Goal: Find specific page/section: Find specific page/section

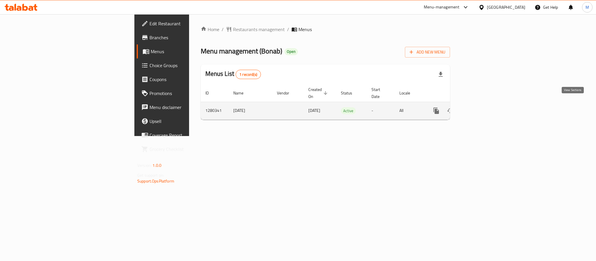
click at [482, 107] on icon "enhanced table" at bounding box center [478, 110] width 7 height 7
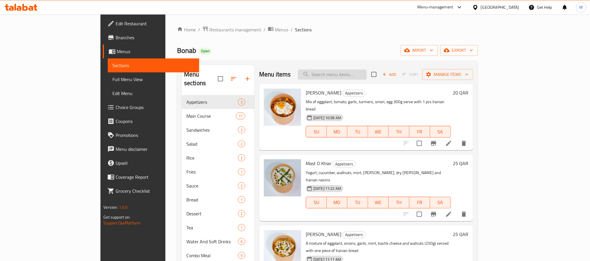
click at [364, 75] on input "search" at bounding box center [332, 75] width 69 height 10
paste input "[PERSON_NAME]"
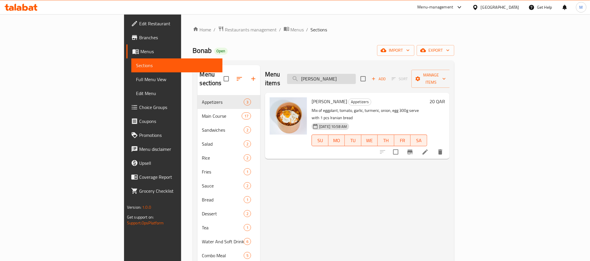
click at [356, 74] on input "[PERSON_NAME]" at bounding box center [321, 79] width 69 height 10
paste input "ast O Khiar"
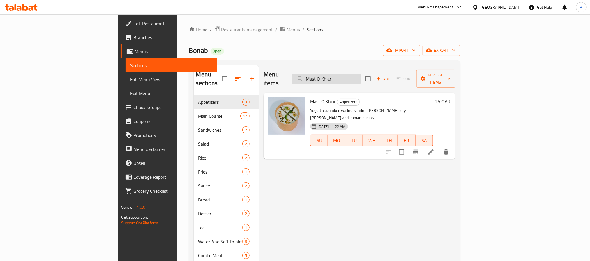
click at [361, 75] on input "Mast O Khiar" at bounding box center [326, 79] width 69 height 10
paste input "[PERSON_NAME]"
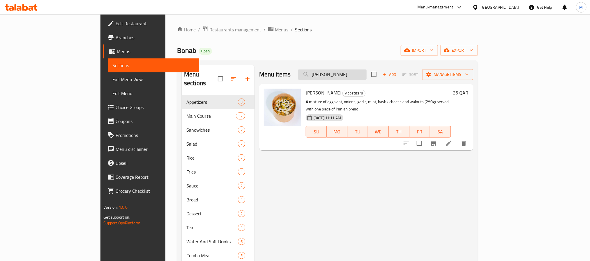
click at [366, 77] on input "[PERSON_NAME]" at bounding box center [332, 75] width 69 height 10
paste input "Spicy Chicken Kebab With Rice"
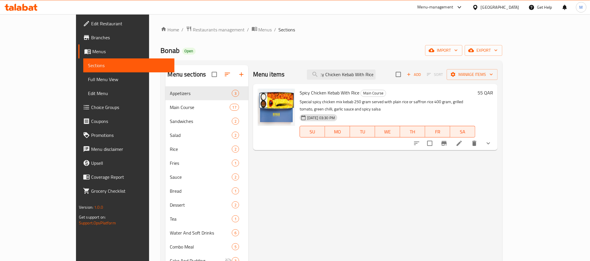
click at [492, 140] on icon "show more" at bounding box center [488, 143] width 7 height 7
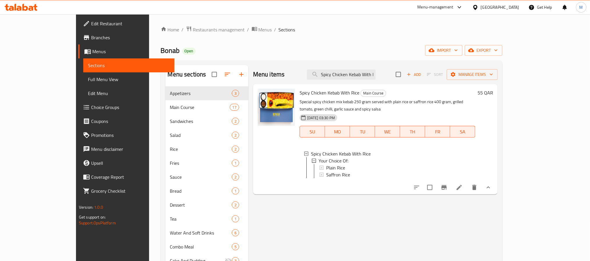
click at [387, 68] on div "Menu items Spicy Chicken Kebab With Rice Add Sort Manage items" at bounding box center [375, 74] width 245 height 19
click at [375, 72] on input "Spicy Chicken Kebab With Rice" at bounding box center [341, 75] width 69 height 10
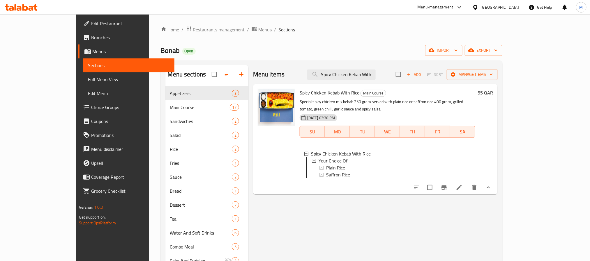
paste input "Tikka Masti With Bread"
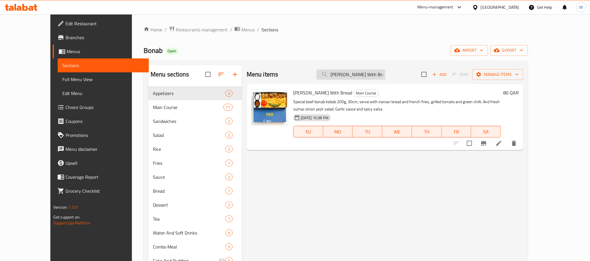
click at [385, 71] on input "Tikka Masti With Bread" at bounding box center [350, 75] width 69 height 10
paste input "Spicy Chicken Kebab"
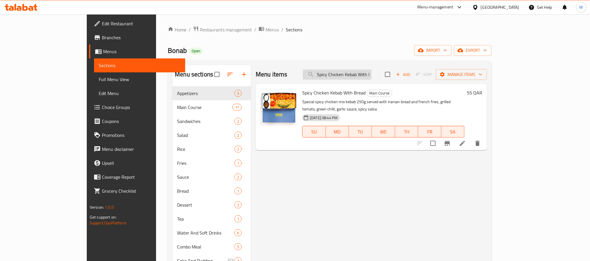
click at [371, 78] on input "Spicy Chicken Kebab With Bread" at bounding box center [337, 75] width 69 height 10
paste input "Joujeh Kebab w"
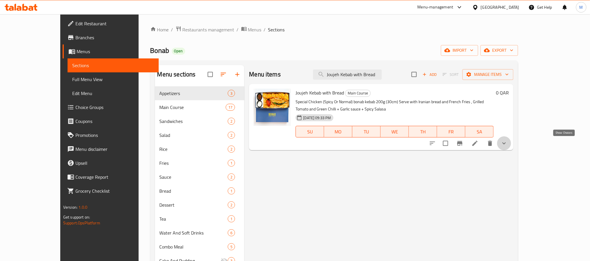
click at [507, 144] on icon "show more" at bounding box center [503, 143] width 7 height 7
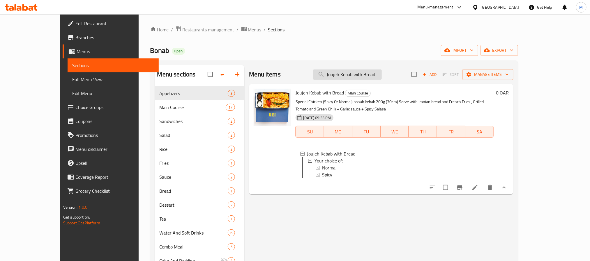
click at [381, 73] on input "Joujeh Kebab with Bread" at bounding box center [347, 75] width 69 height 10
paste input "Iranian Kubideh W"
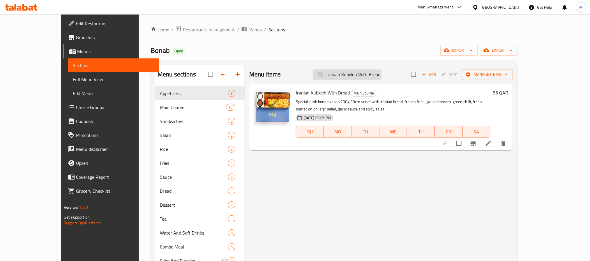
click at [371, 75] on input "Iranian Kubideh With Bread" at bounding box center [347, 75] width 69 height 10
paste input "Joujeh Sulthan"
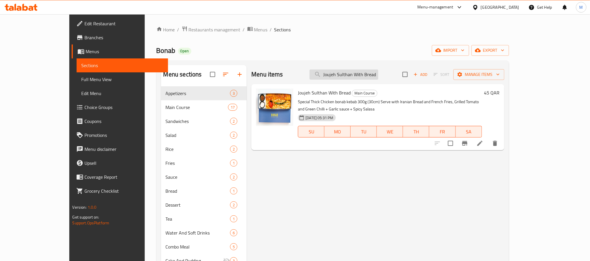
click at [374, 73] on input "Joujeh Sulthan With Bread" at bounding box center [343, 75] width 69 height 10
paste input "Bonab"
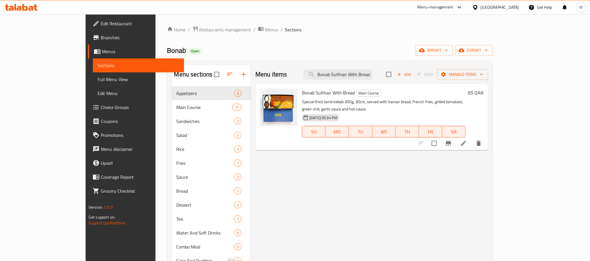
type input "Bonab Sulthan With Bread"
click at [481, 4] on div at bounding box center [476, 7] width 8 height 6
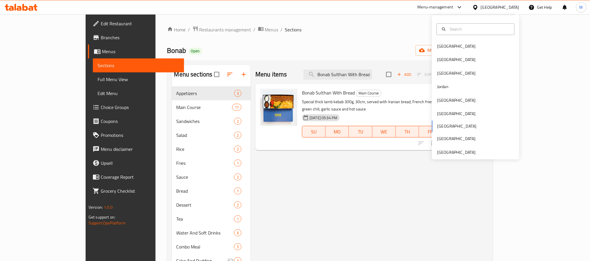
click at [513, 8] on div "[GEOGRAPHIC_DATA]" at bounding box center [500, 7] width 38 height 6
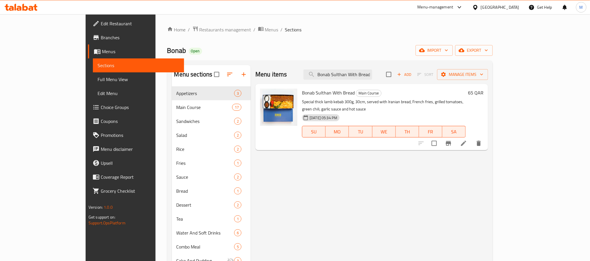
click at [509, 2] on div "[GEOGRAPHIC_DATA]" at bounding box center [495, 7] width 56 height 14
click at [517, 9] on div "[GEOGRAPHIC_DATA]" at bounding box center [500, 7] width 38 height 6
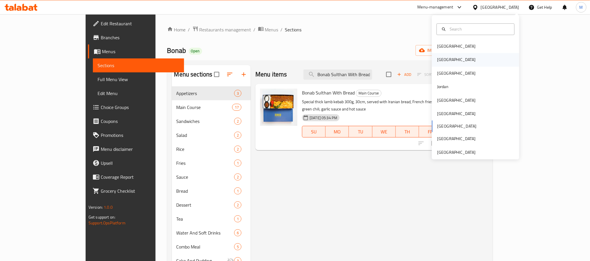
click at [440, 59] on div "[GEOGRAPHIC_DATA]" at bounding box center [456, 60] width 38 height 6
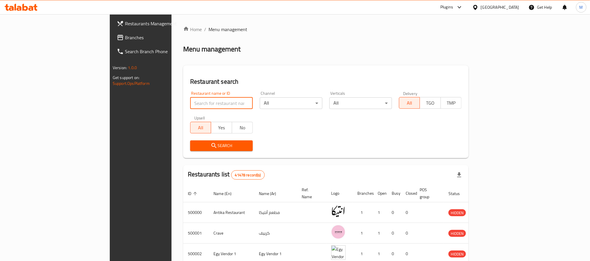
click at [190, 101] on input "search" at bounding box center [221, 104] width 63 height 12
type input "venus"
click button "Search" at bounding box center [221, 146] width 63 height 11
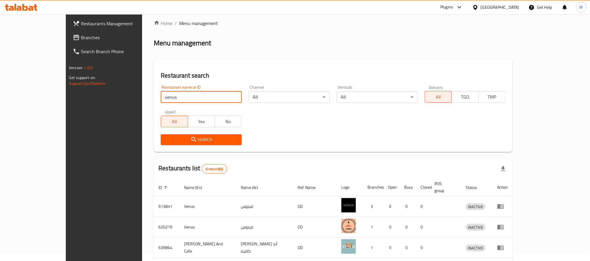
scroll to position [92, 0]
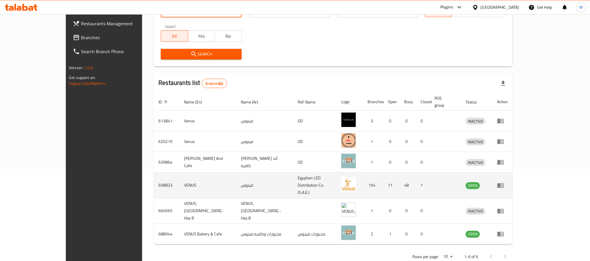
click at [154, 177] on td "658823" at bounding box center [167, 186] width 26 height 26
copy td "658823"
click at [504, 182] on icon "enhanced table" at bounding box center [500, 185] width 7 height 7
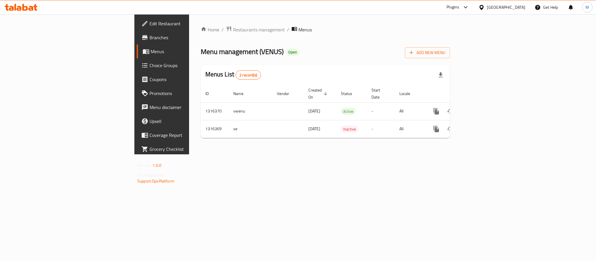
click at [150, 38] on span "Branches" at bounding box center [190, 37] width 80 height 7
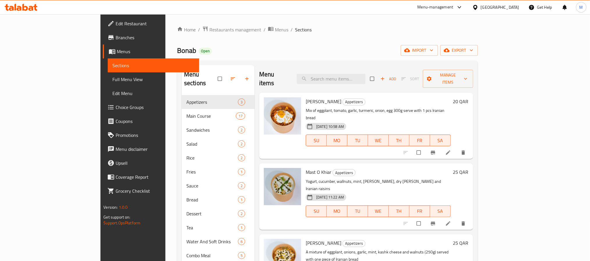
click at [515, 6] on div "[GEOGRAPHIC_DATA]" at bounding box center [500, 7] width 38 height 6
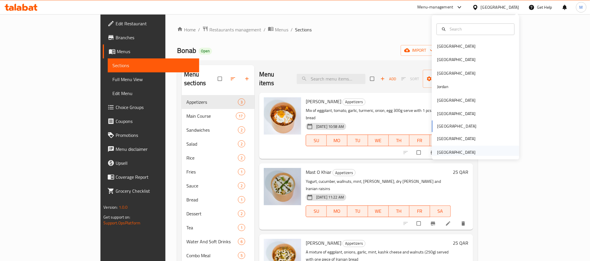
click at [455, 154] on div "[GEOGRAPHIC_DATA]" at bounding box center [456, 152] width 38 height 6
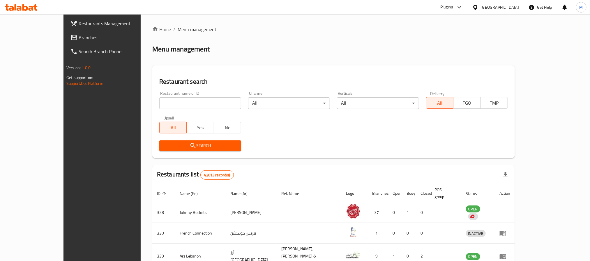
click at [177, 111] on div "Restaurant name or ID Restaurant name or ID" at bounding box center [200, 100] width 89 height 25
click at [183, 102] on input "search" at bounding box center [200, 104] width 82 height 12
click at [202, 101] on input "search" at bounding box center [200, 104] width 82 height 12
paste input "697598"
type input "697598"
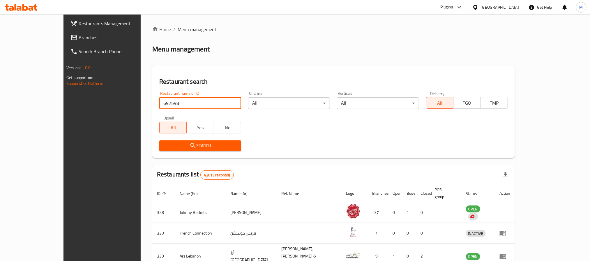
click button "Search" at bounding box center [200, 146] width 82 height 11
